Goal: Find specific page/section: Find specific page/section

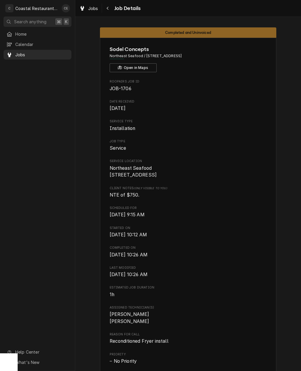
click at [25, 20] on span "Search anything" at bounding box center [30, 22] width 32 height 6
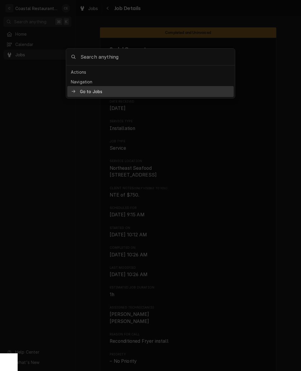
click at [18, 33] on div at bounding box center [150, 185] width 301 height 371
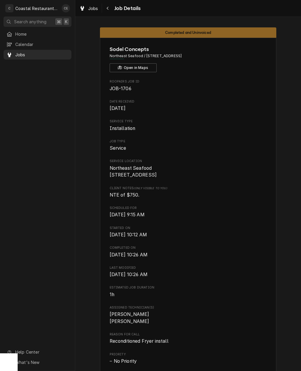
click at [24, 34] on span "Home" at bounding box center [41, 34] width 53 height 6
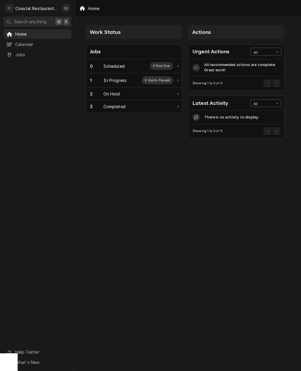
click at [132, 94] on div "2 On Hold" at bounding box center [131, 94] width 83 height 6
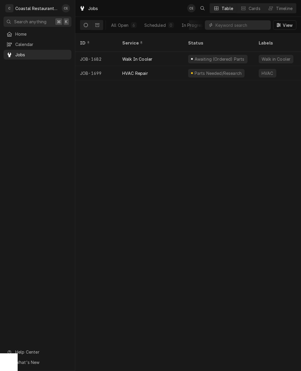
click at [280, 56] on div "Walk in Cooler" at bounding box center [276, 59] width 30 height 6
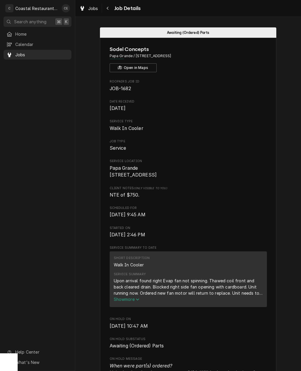
click at [21, 33] on span "Home" at bounding box center [41, 34] width 53 height 6
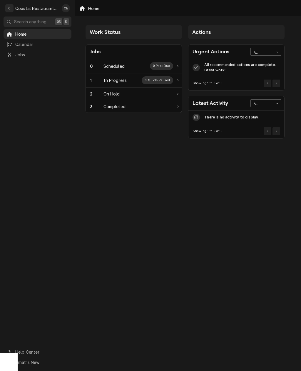
click at [131, 108] on div "3 Completed" at bounding box center [131, 106] width 83 height 6
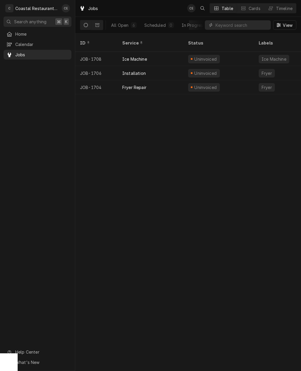
click at [263, 70] on div "Fryer" at bounding box center [266, 73] width 11 height 6
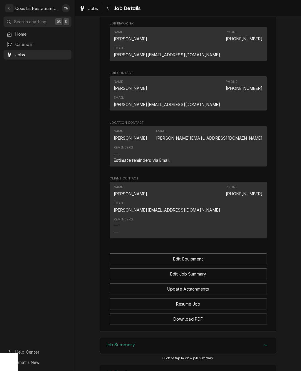
scroll to position [372, 0]
click at [242, 337] on div "Job Summary Click or tap to view job summary." at bounding box center [188, 351] width 177 height 28
click at [240, 337] on div "Job Summary Click or tap to view job summary." at bounding box center [188, 351] width 177 height 28
click at [206, 356] on span "Click or tap to view job summary." at bounding box center [188, 358] width 52 height 4
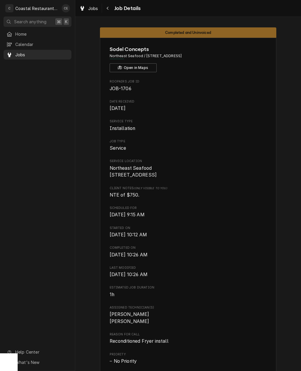
scroll to position [0, 0]
click at [31, 32] on span "Home" at bounding box center [41, 34] width 53 height 6
